Goal: Check status: Check status

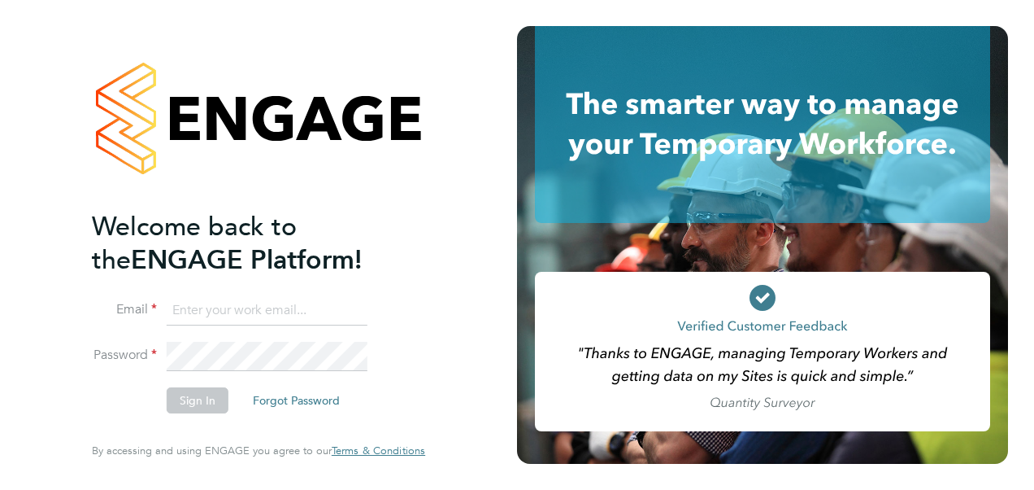
type input "andrew@borneltd.com"
click at [191, 403] on button "Sign In" at bounding box center [198, 400] width 62 height 26
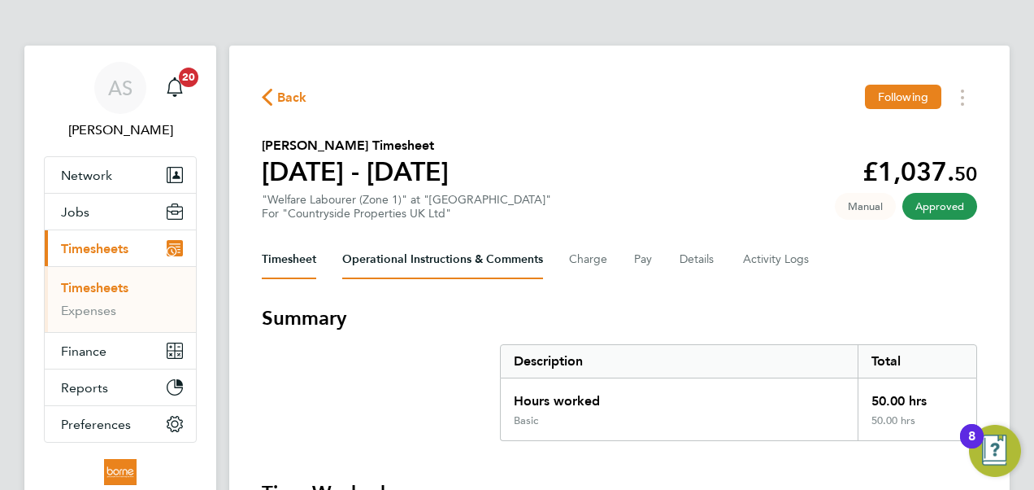
click at [452, 260] on Comments-tab "Operational Instructions & Comments" at bounding box center [442, 259] width 201 height 39
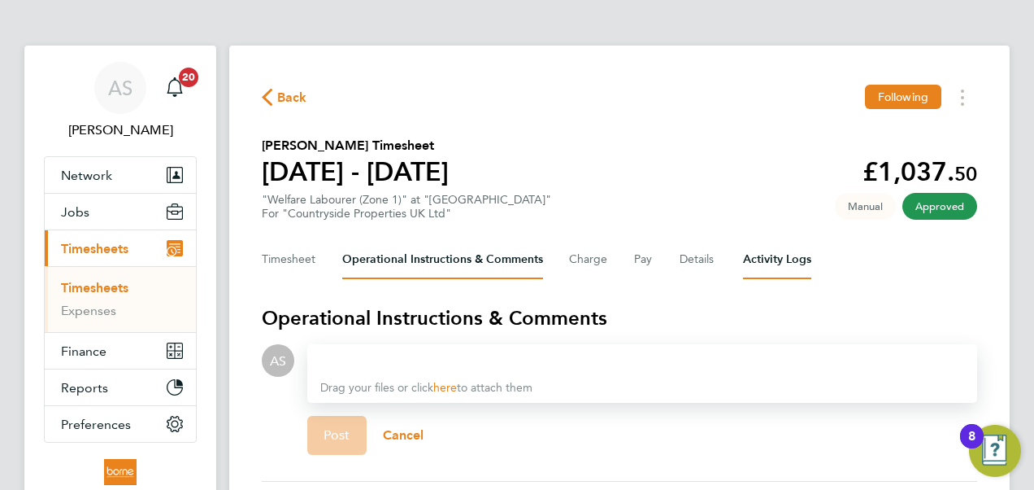
click at [782, 254] on Logs-tab "Activity Logs" at bounding box center [777, 259] width 68 height 39
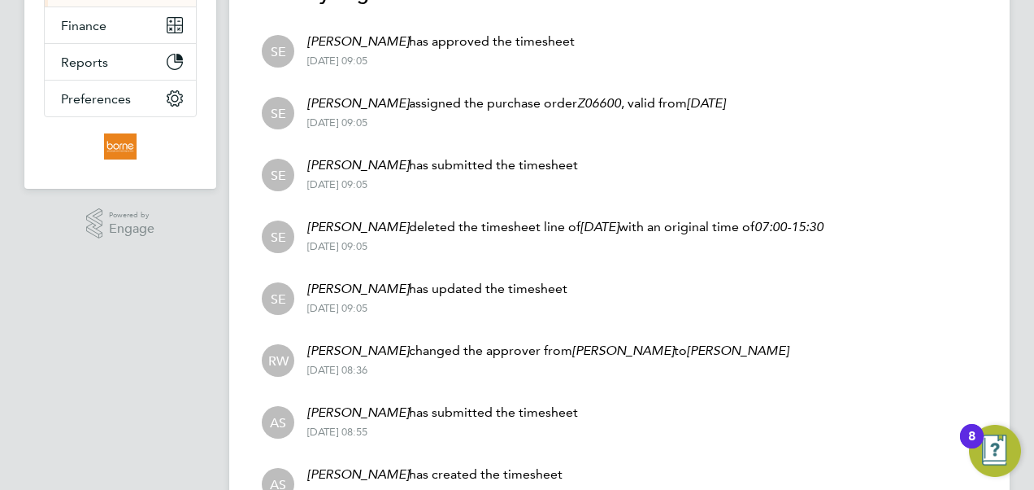
scroll to position [244, 0]
